Goal: Information Seeking & Learning: Learn about a topic

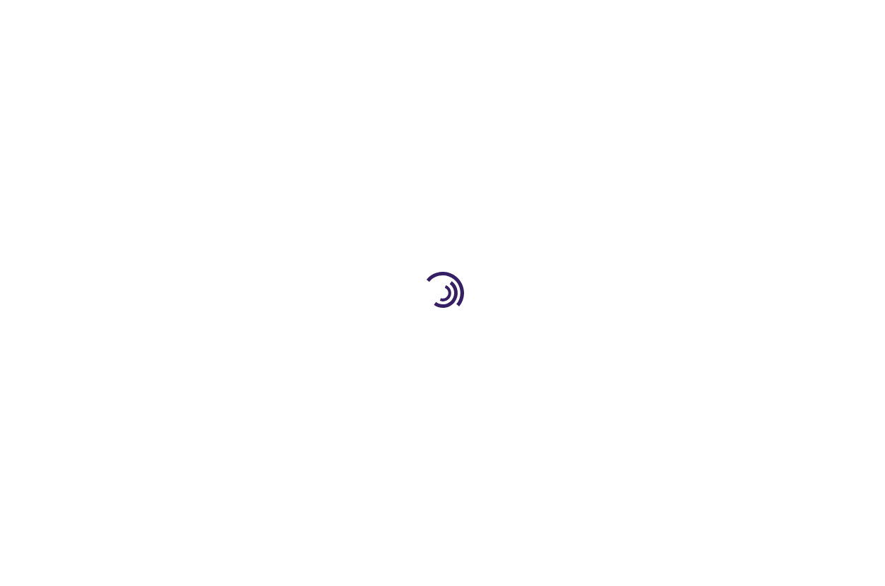
type input "0"
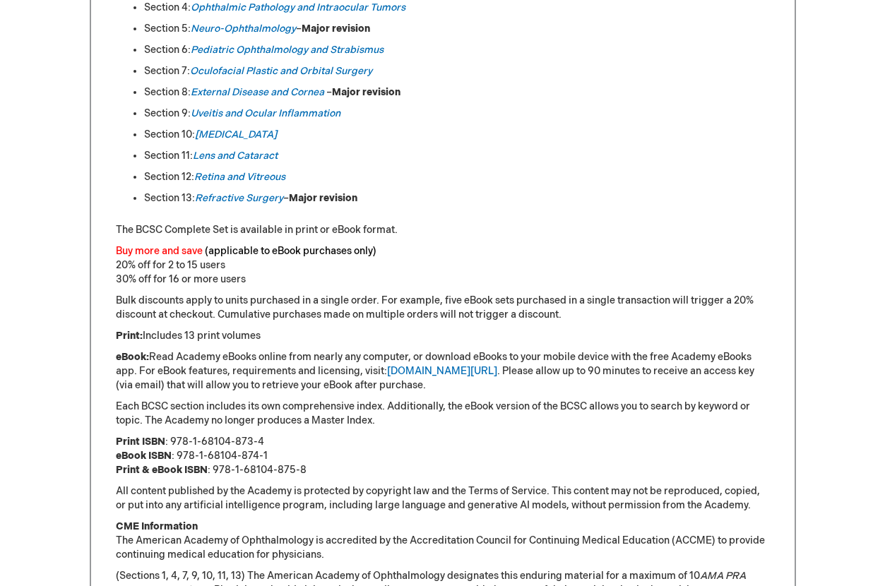
scroll to position [954, 0]
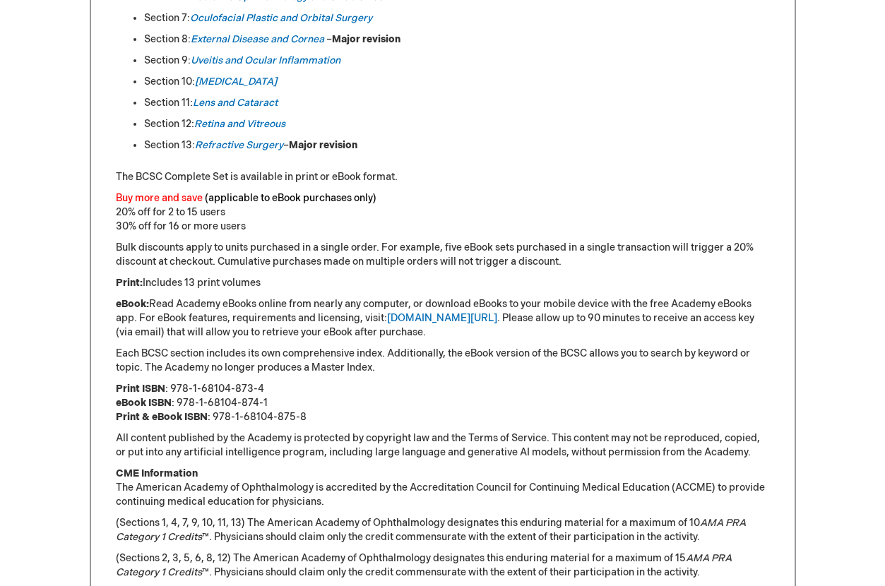
drag, startPoint x: 159, startPoint y: 281, endPoint x: 264, endPoint y: 282, distance: 104.6
click at [264, 282] on p "Print: Includes 13 print volumes" at bounding box center [443, 283] width 654 height 14
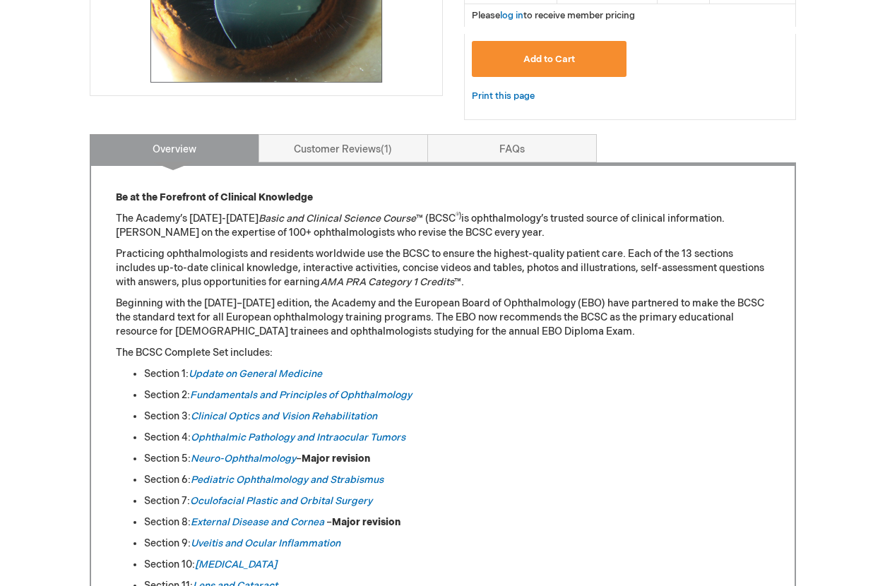
scroll to position [577, 0]
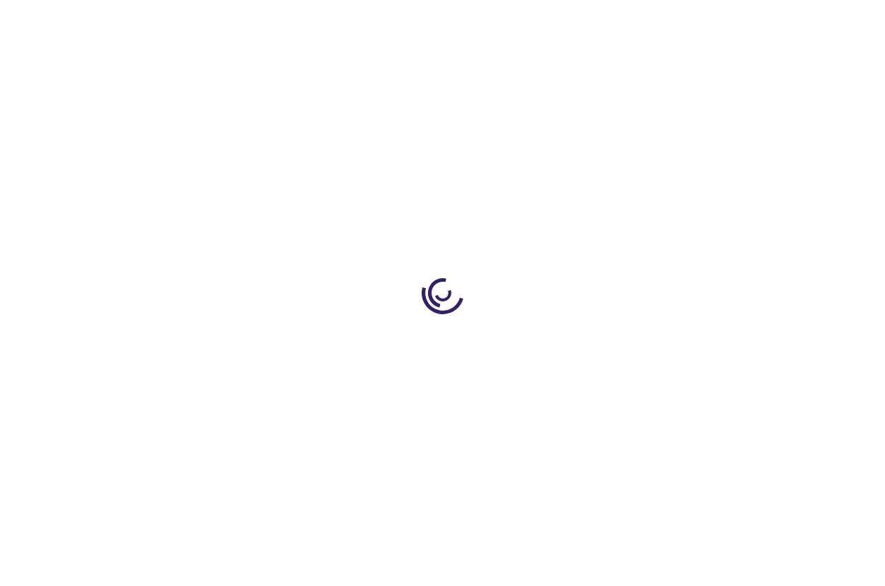
type input "0"
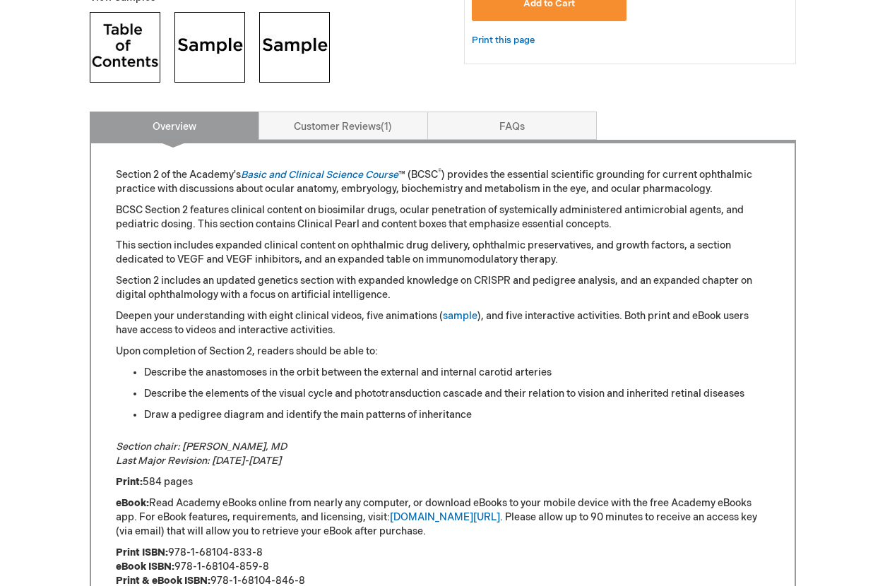
scroll to position [636, 0]
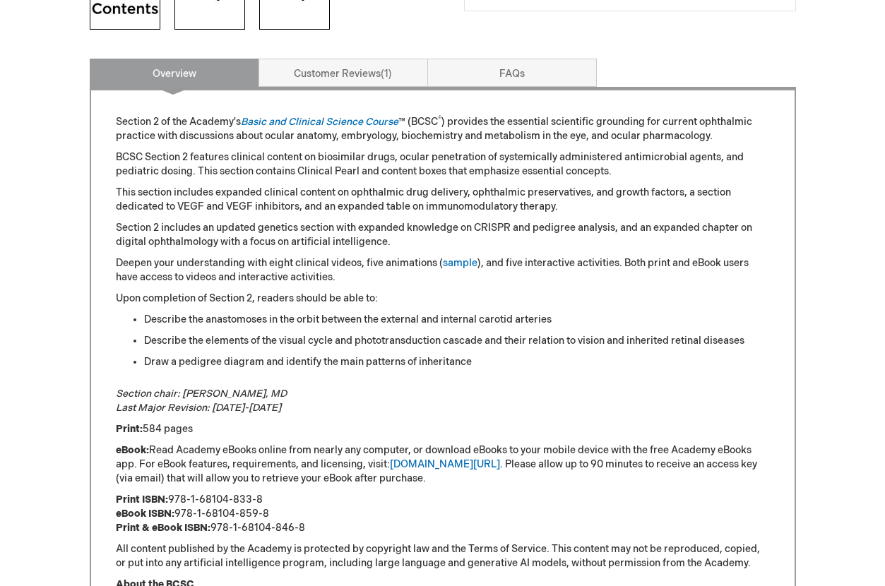
drag, startPoint x: 193, startPoint y: 425, endPoint x: 147, endPoint y: 428, distance: 46.1
click at [147, 428] on p "Print: 584 pages" at bounding box center [443, 429] width 654 height 14
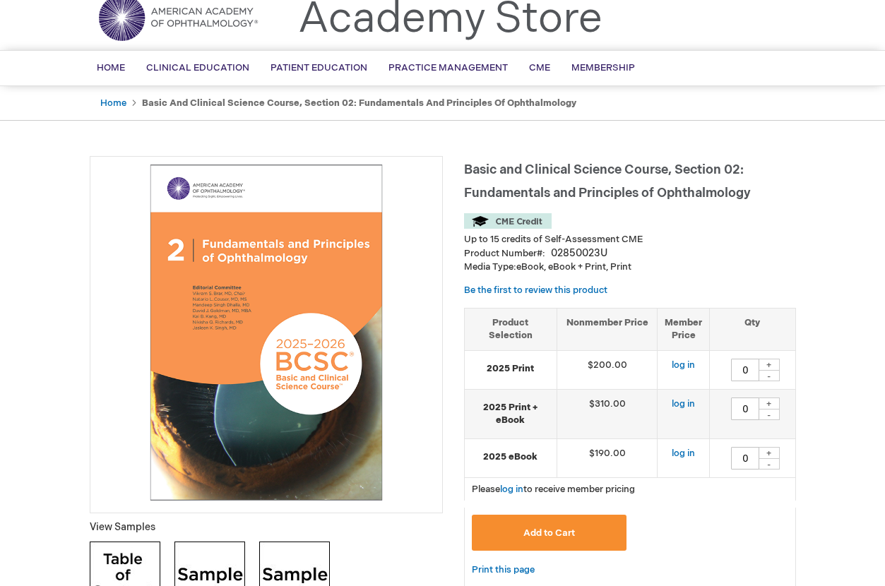
scroll to position [0, 0]
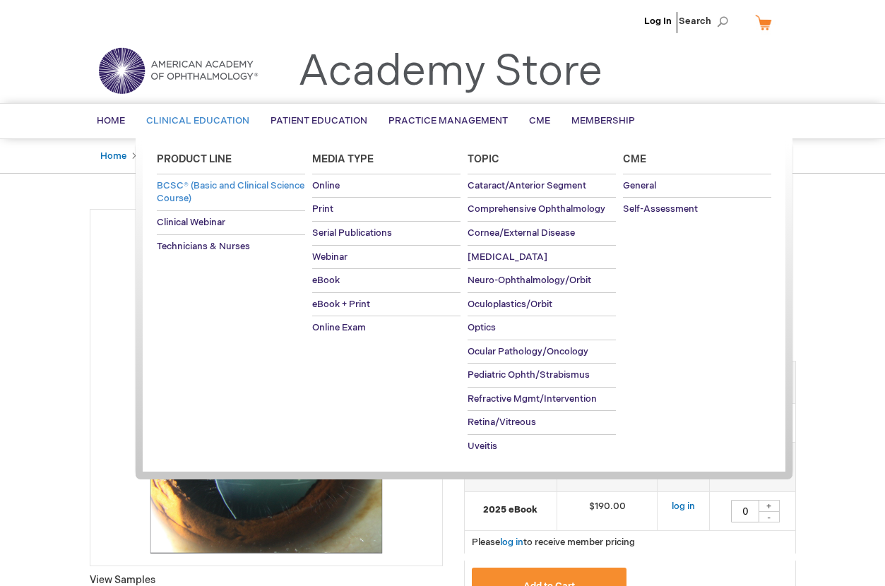
click at [227, 200] on span "BCSC® (Basic and Clinical Science Course)" at bounding box center [231, 192] width 148 height 25
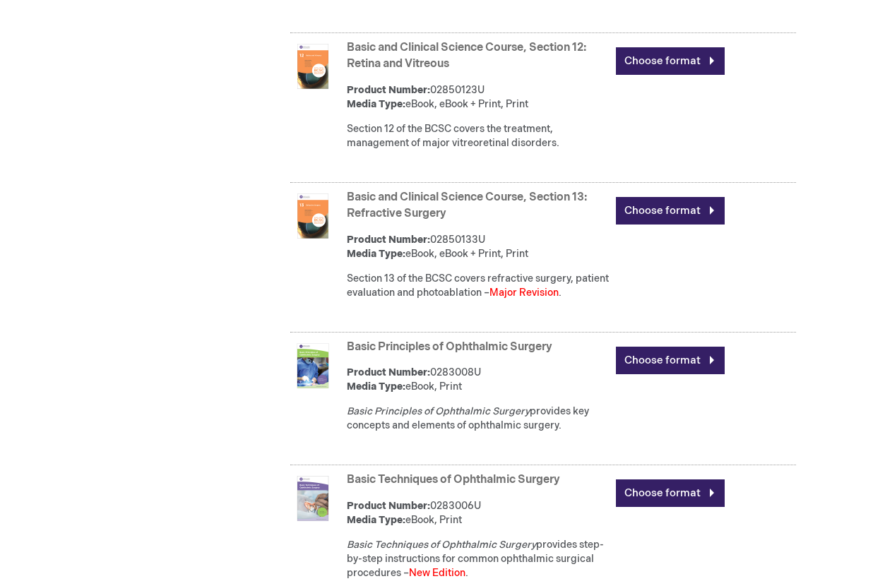
scroll to position [2437, 0]
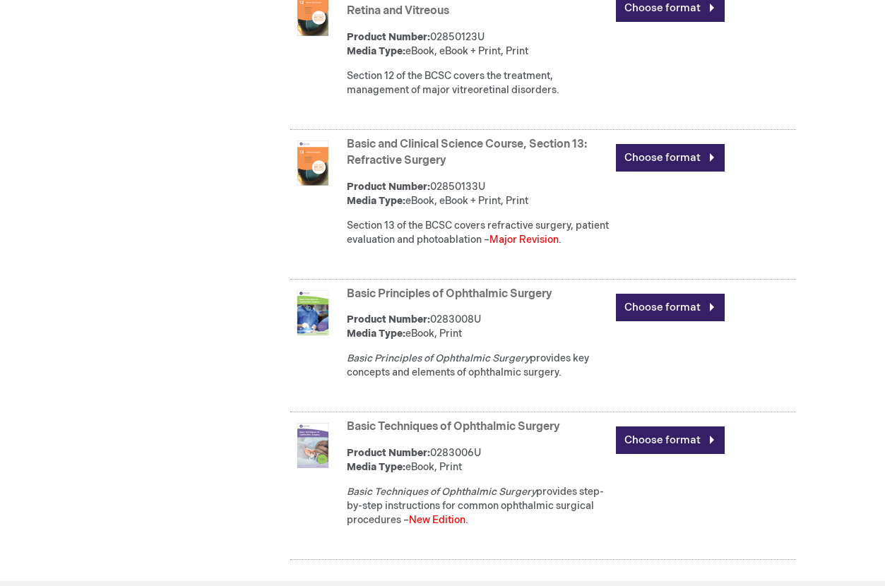
click at [402, 167] on link "Basic and Clinical Science Course, Section 13: Refractive Surgery" at bounding box center [467, 153] width 240 height 30
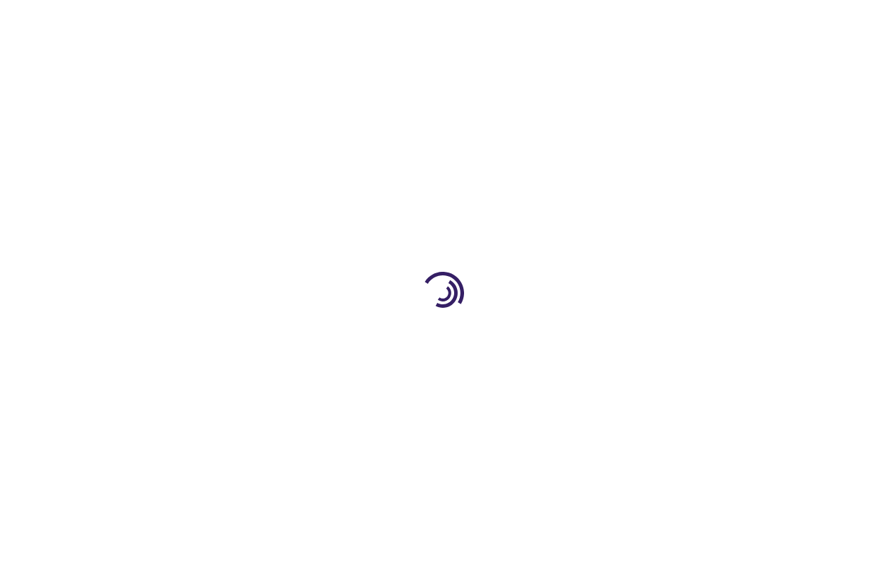
type input "0"
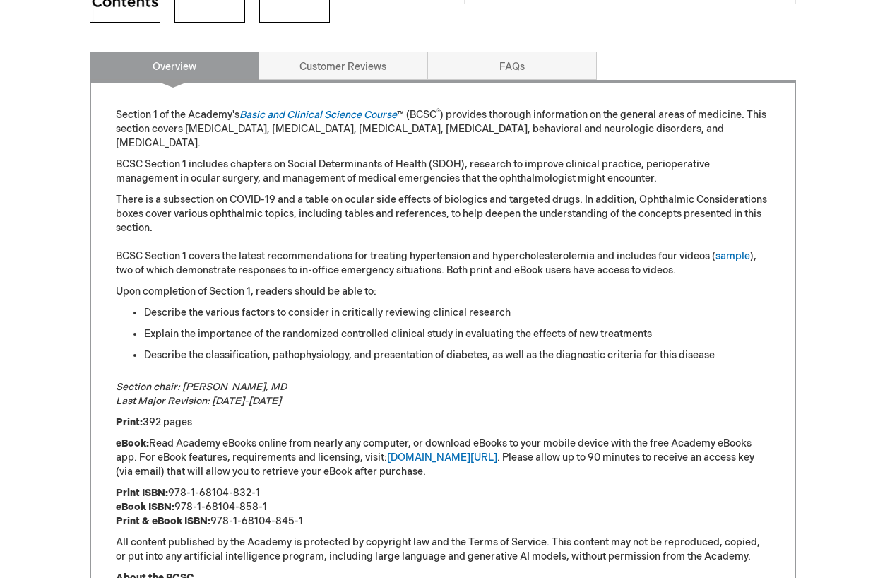
scroll to position [651, 0]
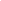
type input "0"
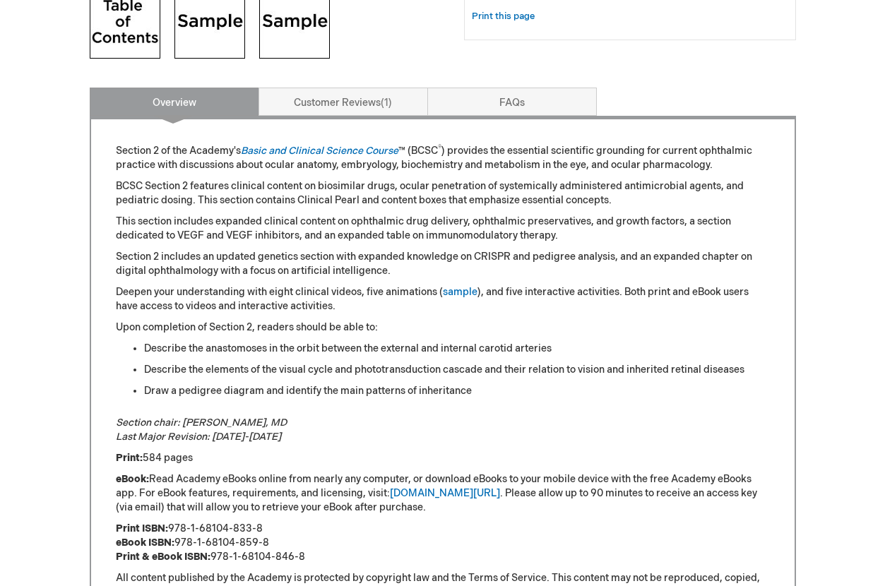
scroll to position [599, 0]
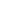
type input "0"
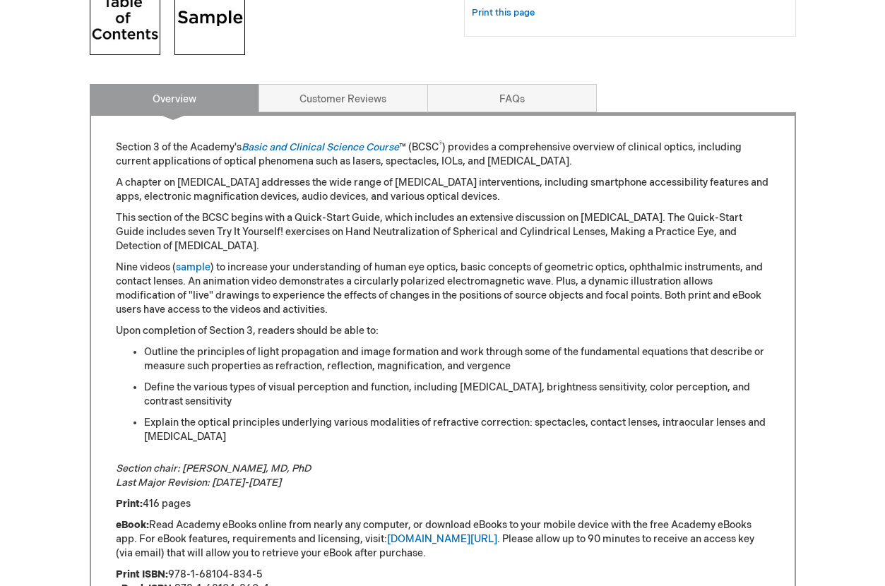
scroll to position [607, 0]
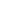
type input "0"
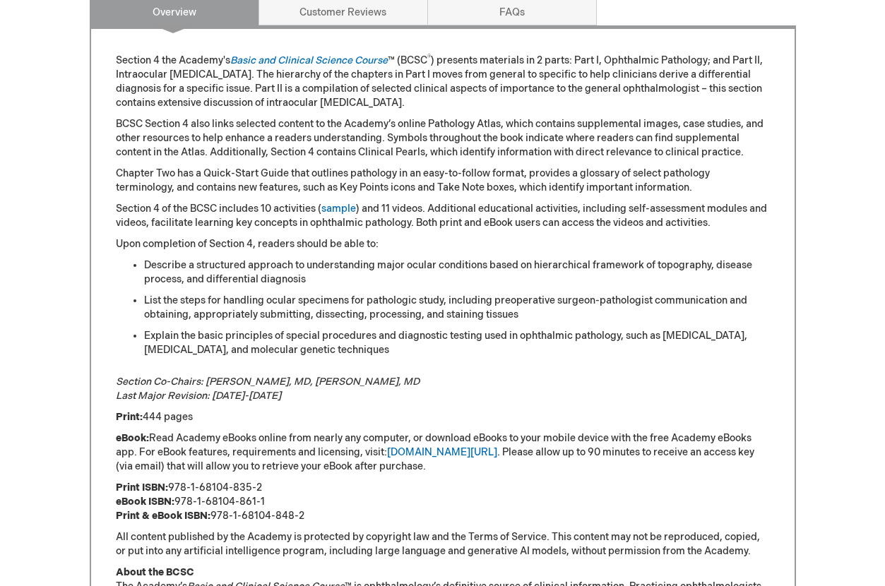
scroll to position [706, 0]
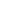
type input "0"
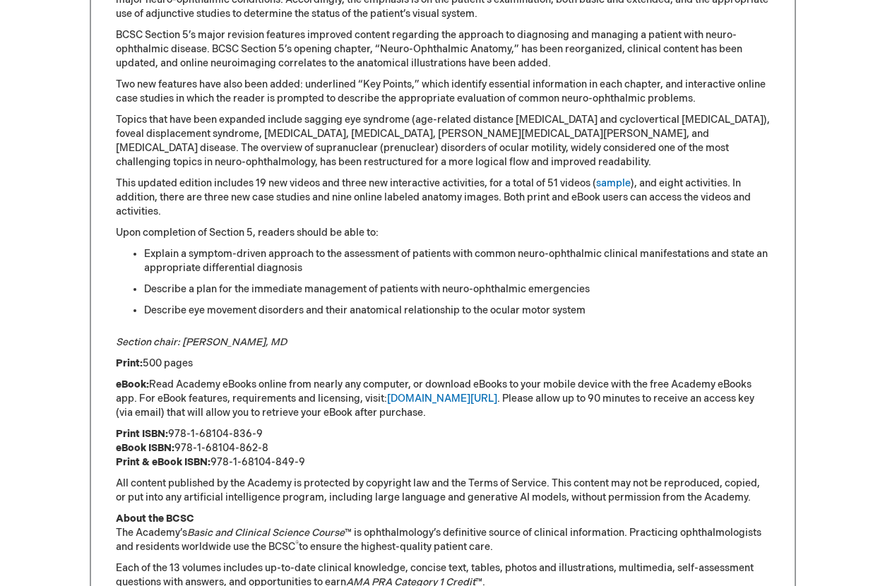
scroll to position [689, 0]
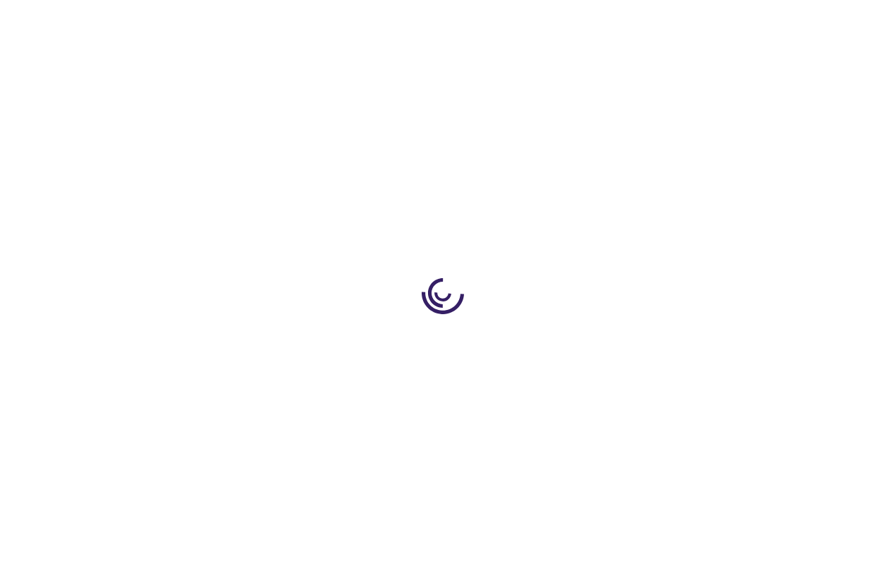
type input "0"
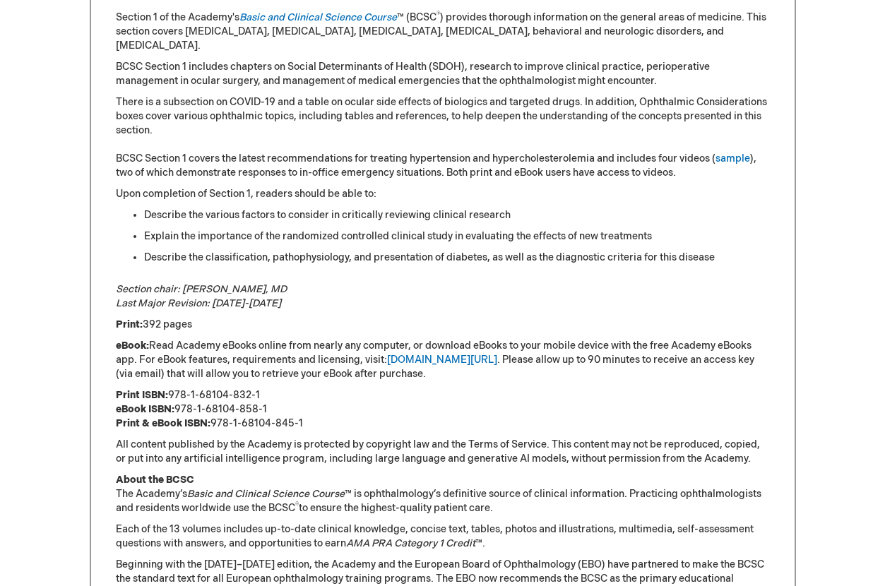
scroll to position [636, 0]
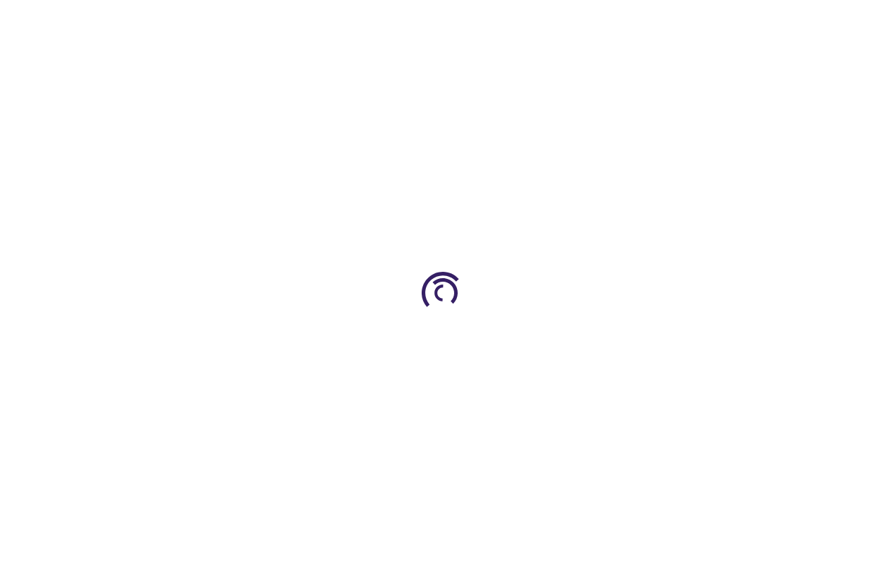
type input "0"
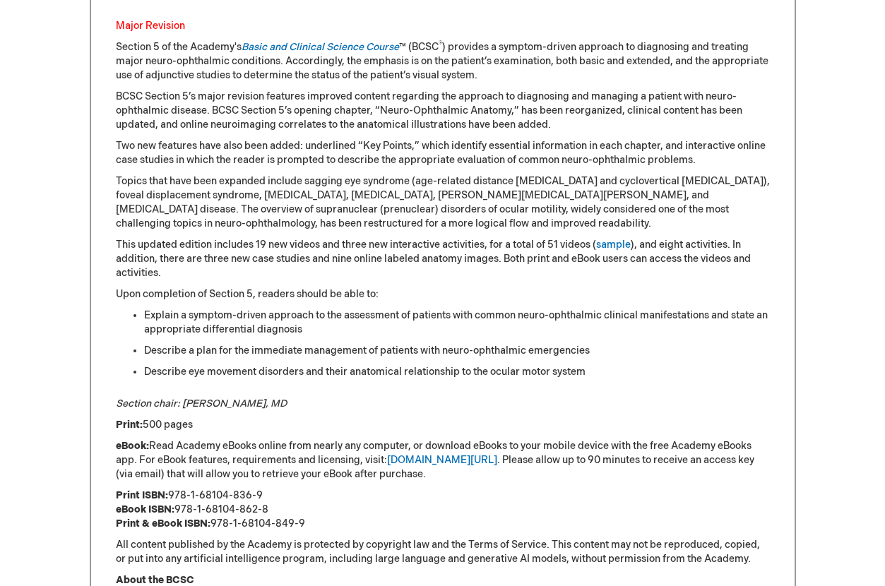
scroll to position [796, 0]
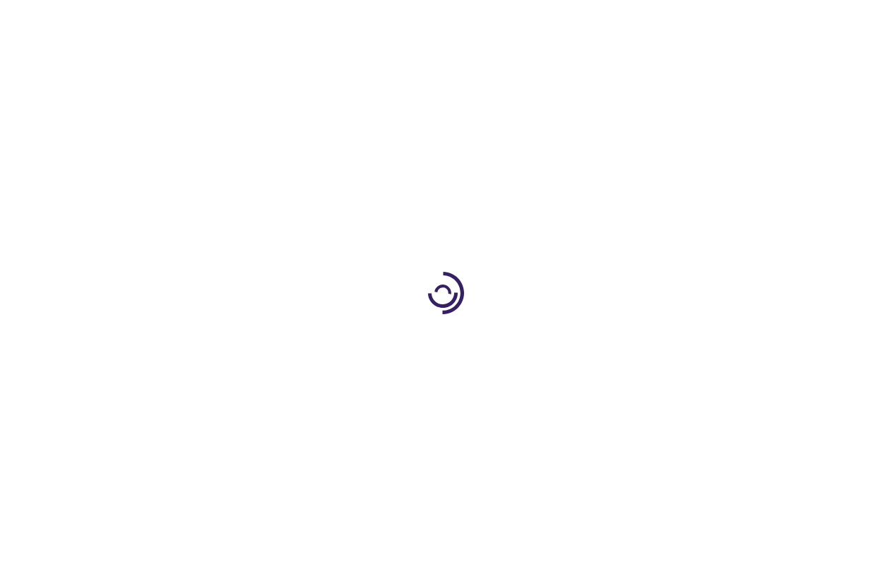
type input "0"
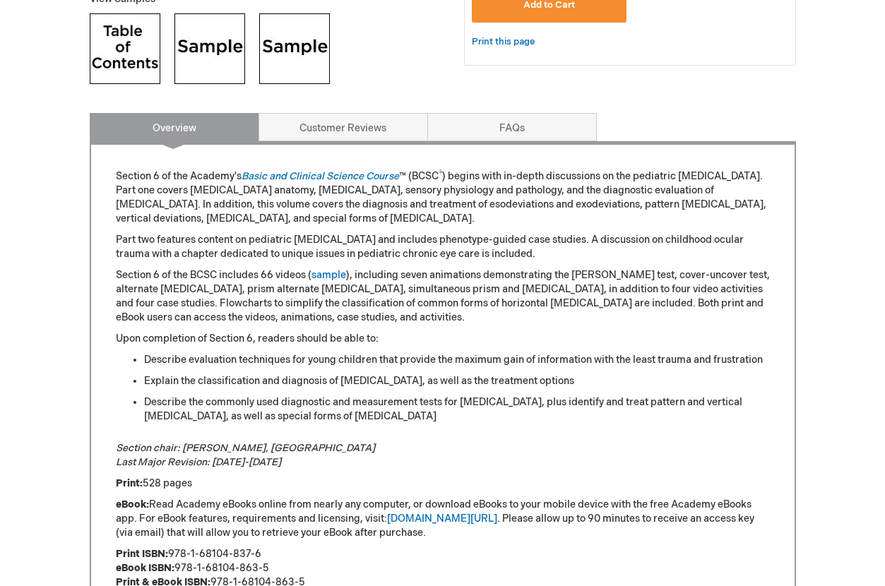
scroll to position [636, 0]
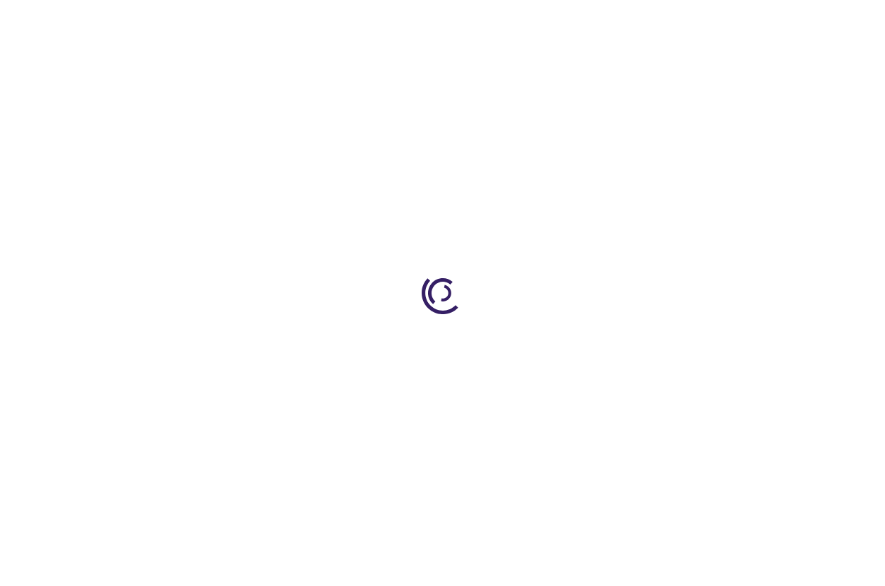
type input "0"
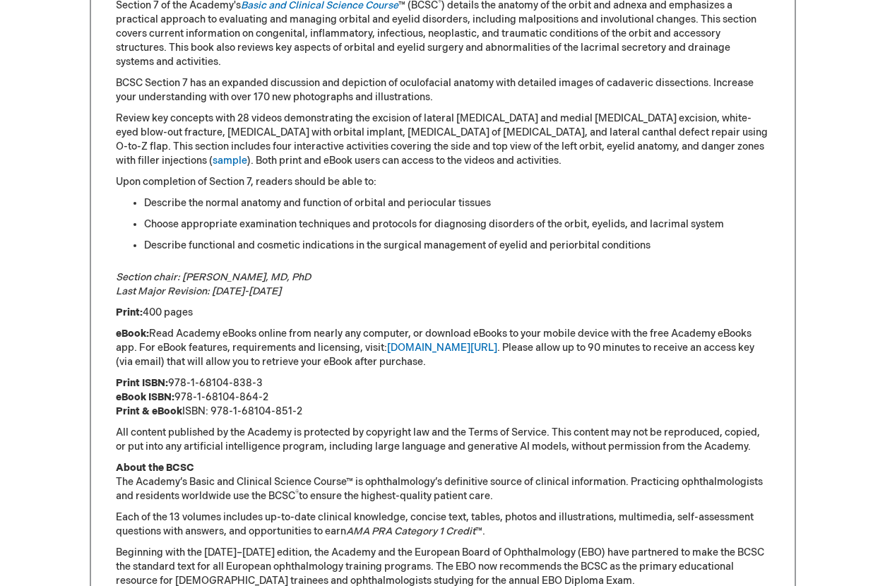
scroll to position [807, 0]
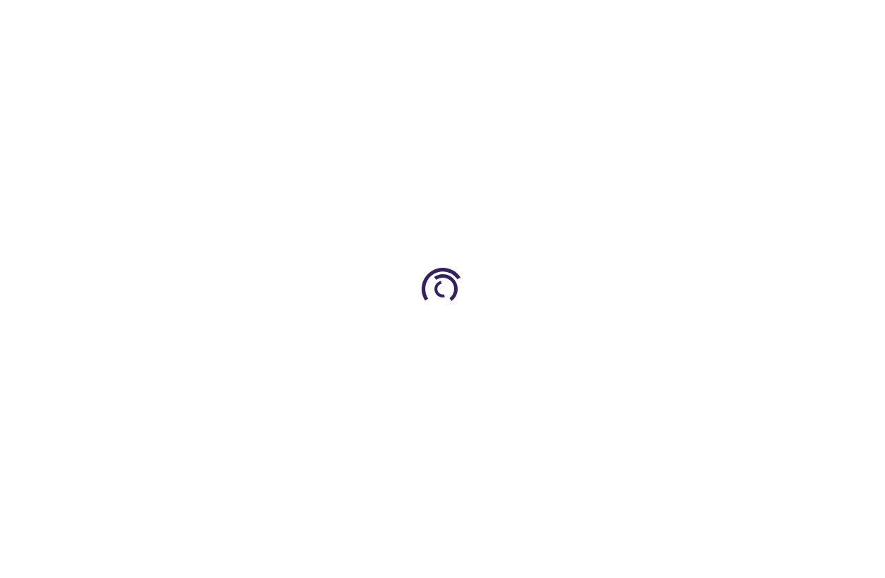
type input "0"
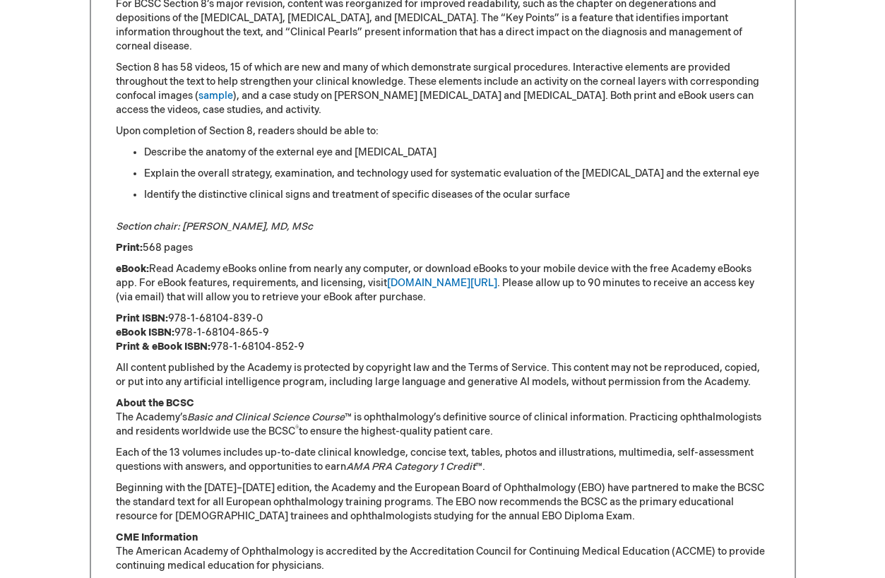
scroll to position [851, 0]
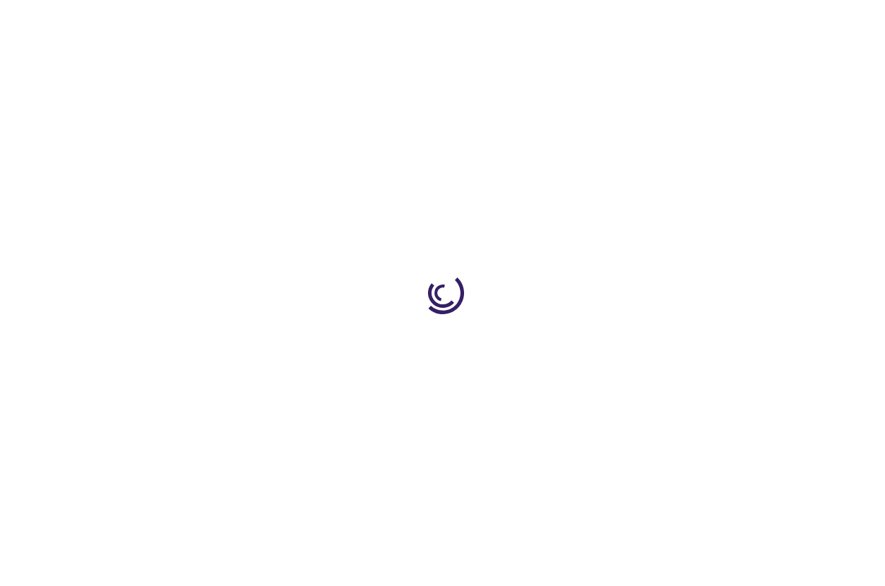
type input "0"
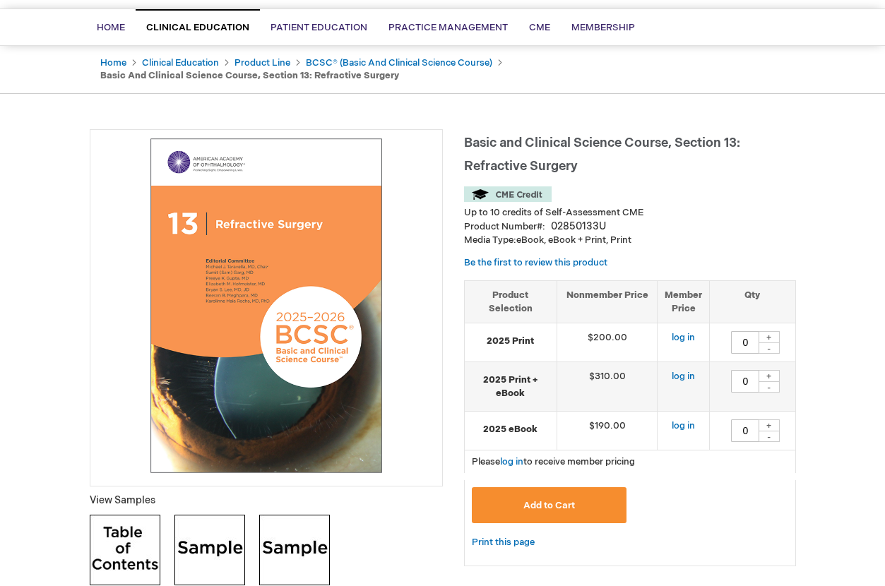
scroll to position [90, 0]
